Goal: Check status: Check status

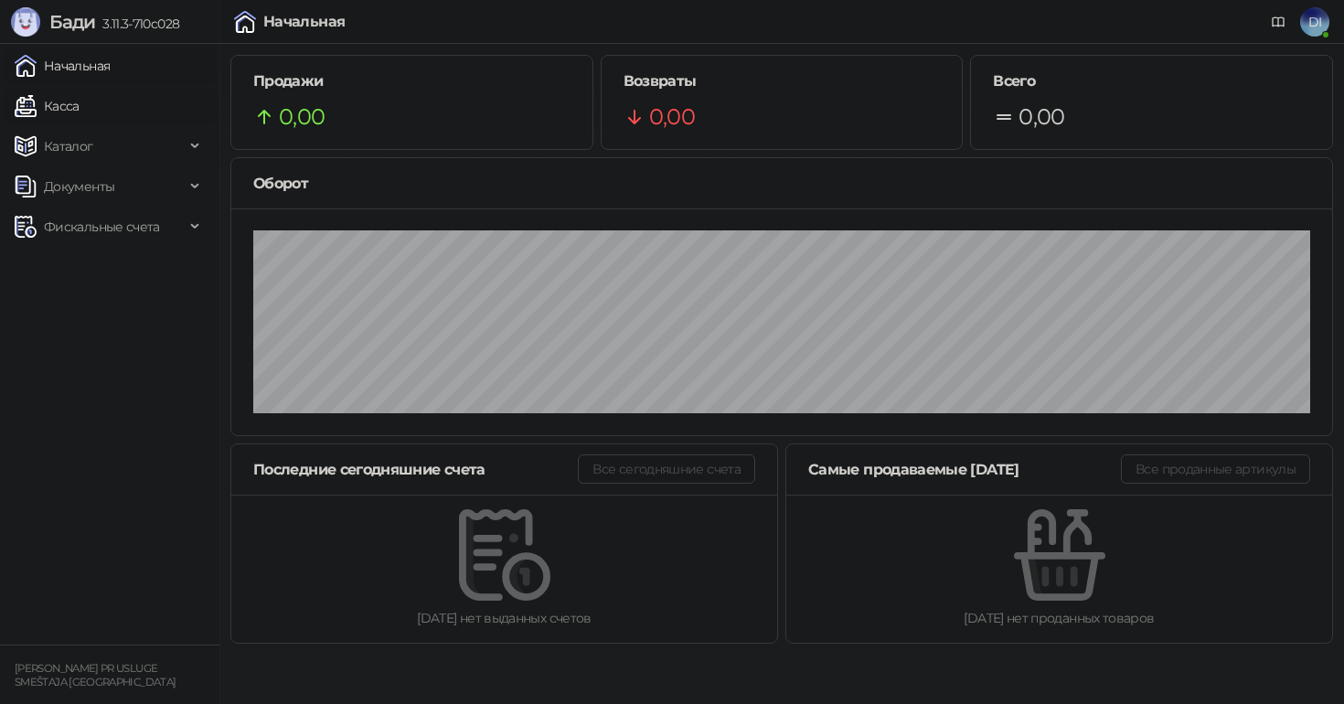
click at [64, 105] on link "Касса" at bounding box center [47, 106] width 65 height 37
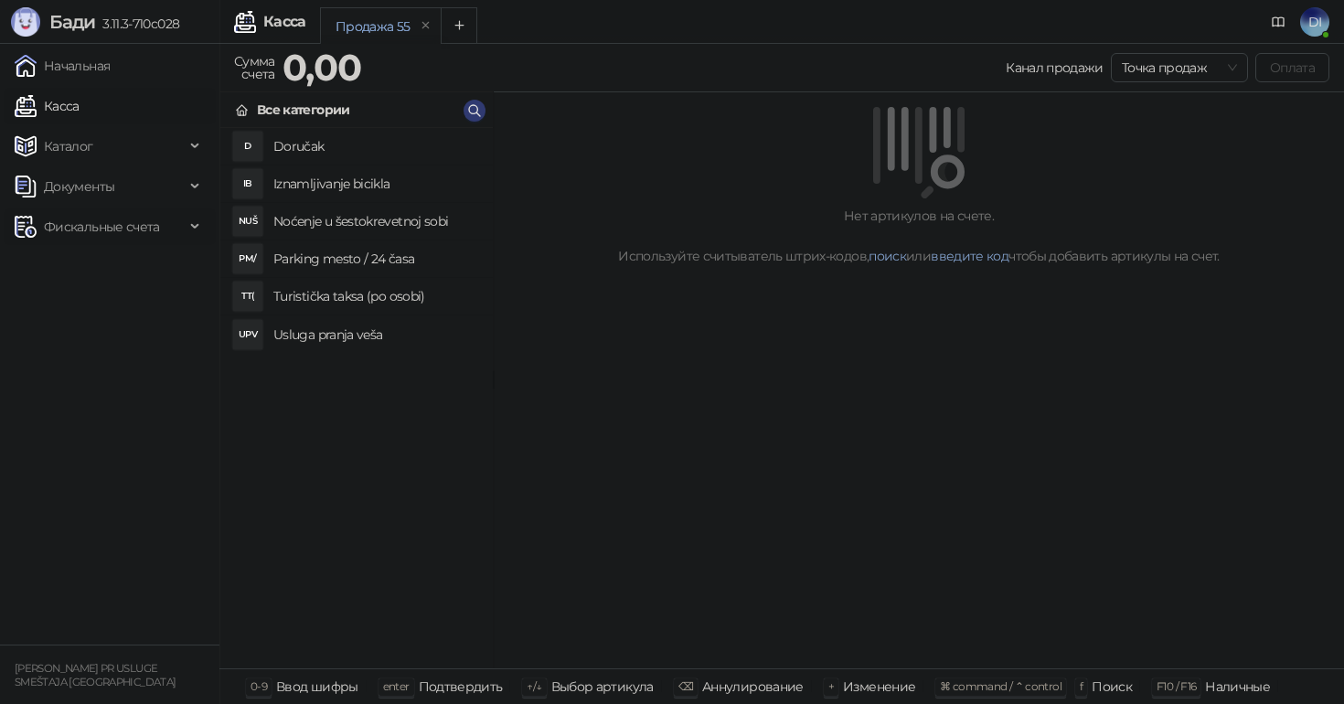
click at [109, 235] on span "Фискальные счета" at bounding box center [102, 227] width 116 height 37
click at [115, 275] on link "Выданные счета" at bounding box center [87, 267] width 131 height 37
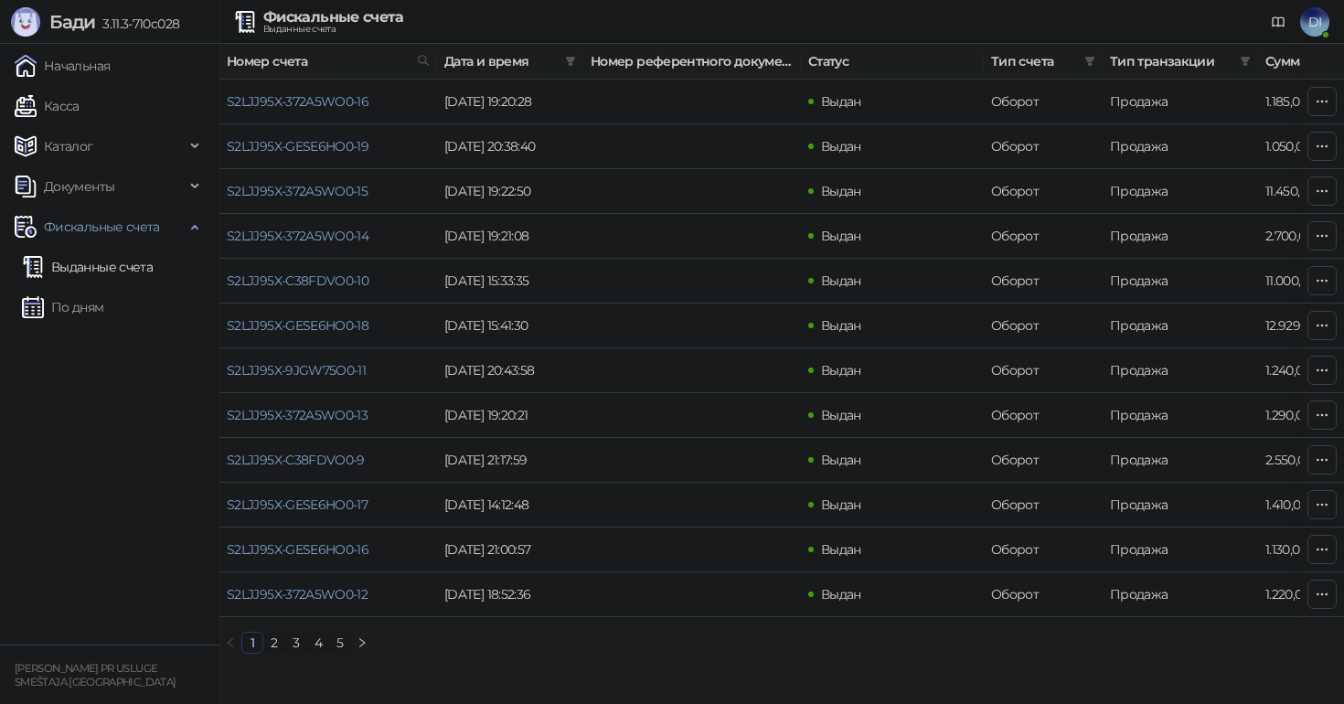
drag, startPoint x: 640, startPoint y: 631, endPoint x: 665, endPoint y: 632, distance: 24.7
click at [665, 632] on div "Номер счета Дата и время Номер референтного документа Статус Тип счета Тип тран…" at bounding box center [782, 349] width 1125 height 610
drag, startPoint x: 665, startPoint y: 632, endPoint x: 698, endPoint y: 632, distance: 32.9
click at [698, 632] on div "Номер счета Дата и время Номер референтного документа Статус Тип счета Тип тран…" at bounding box center [782, 349] width 1125 height 610
drag, startPoint x: 698, startPoint y: 632, endPoint x: 745, endPoint y: 627, distance: 47.9
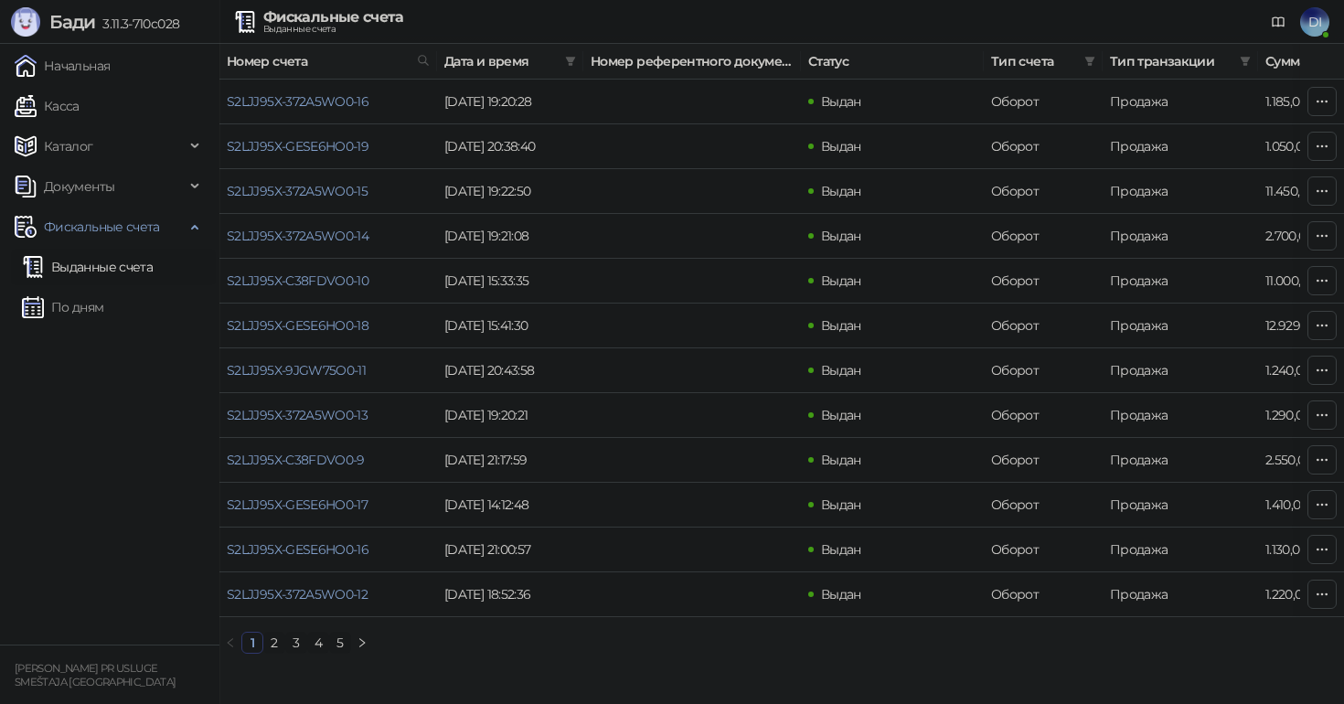
click at [745, 627] on div "Номер счета Дата и время Номер референтного документа Статус Тип счета Тип тран…" at bounding box center [782, 349] width 1125 height 610
click at [594, 305] on td at bounding box center [693, 326] width 218 height 45
